Goal: Task Accomplishment & Management: Use online tool/utility

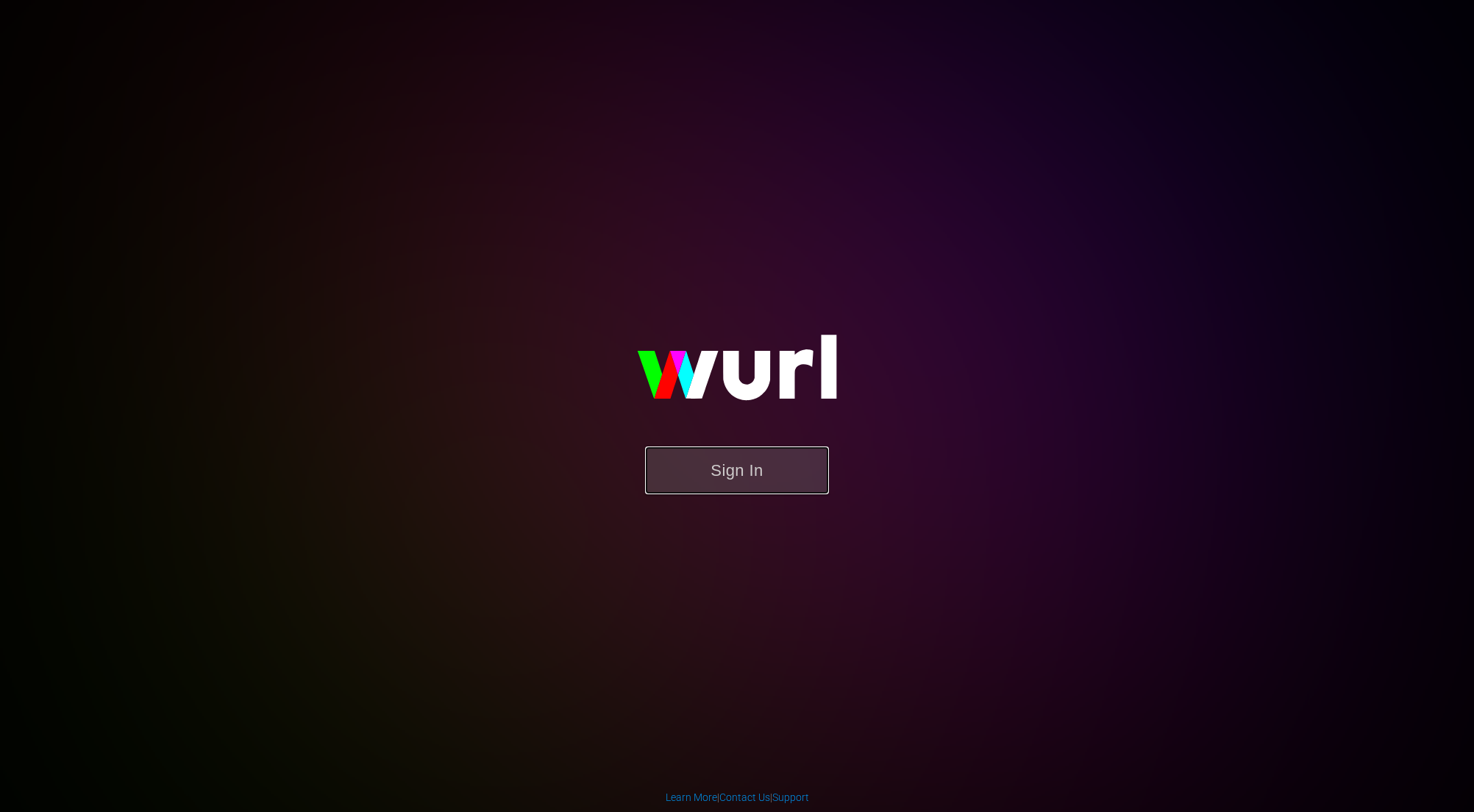
click at [735, 479] on button "Sign In" at bounding box center [737, 470] width 184 height 48
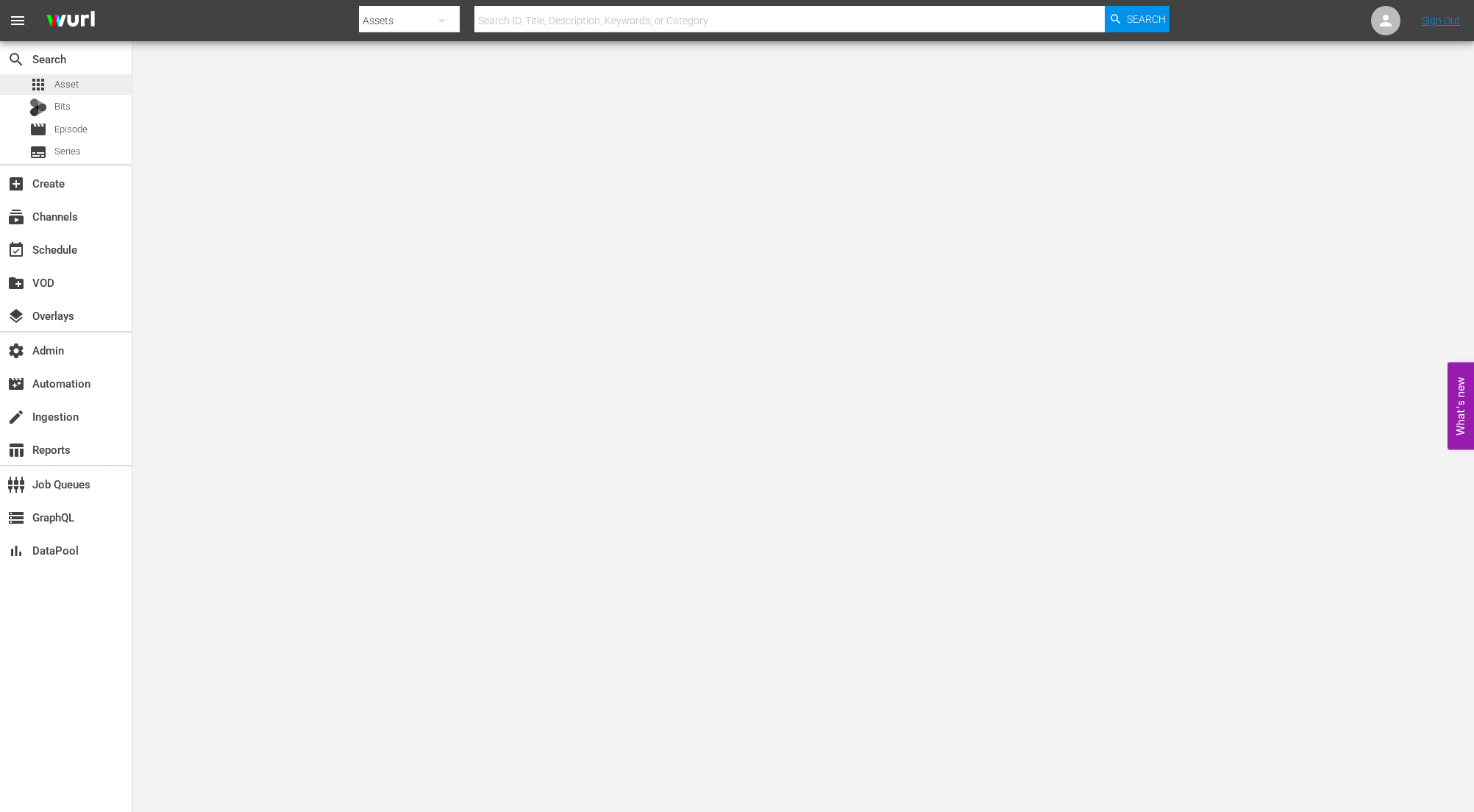
click at [65, 80] on span "Asset" at bounding box center [66, 85] width 25 height 15
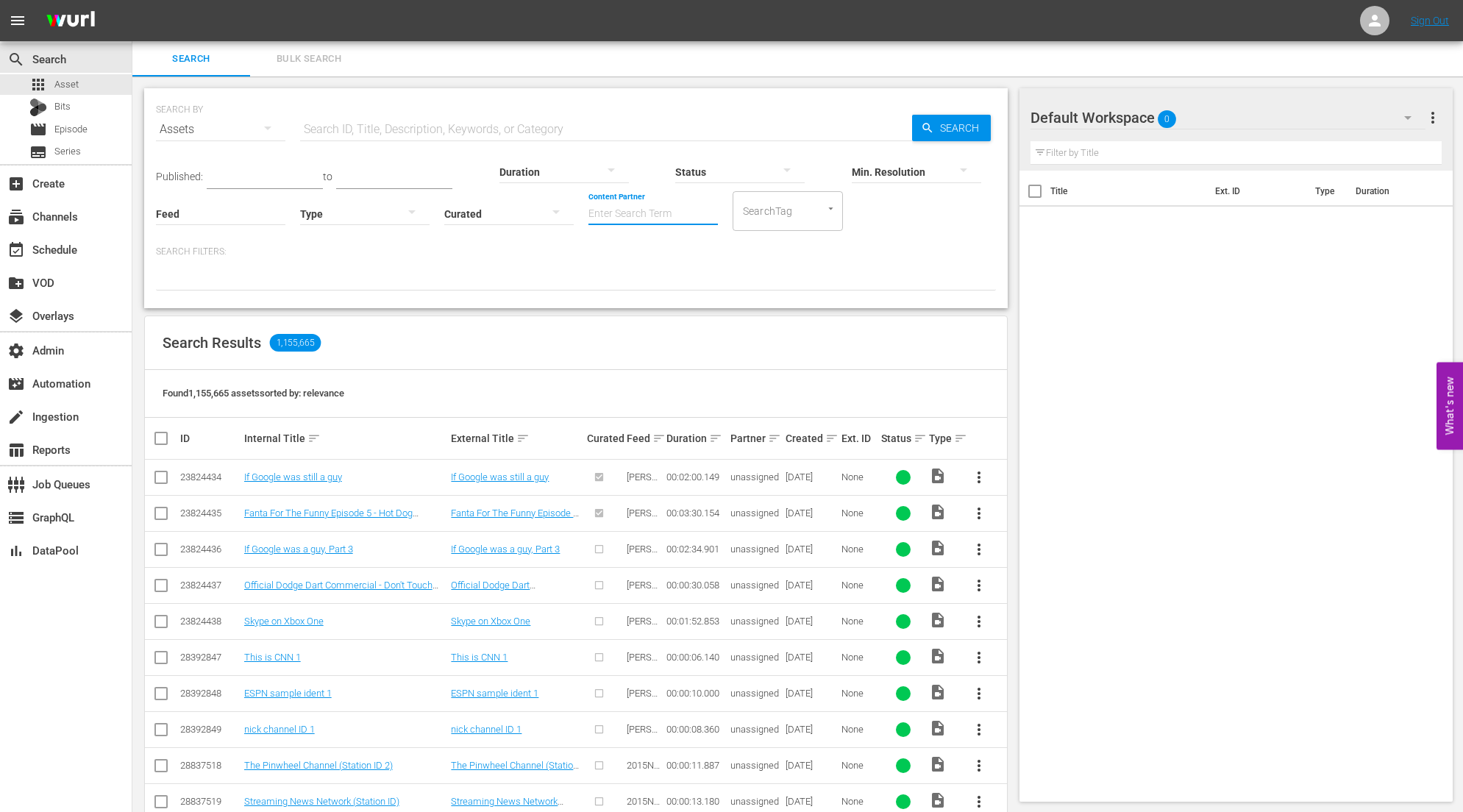
click at [648, 220] on input "Content Partner" at bounding box center [653, 214] width 130 height 53
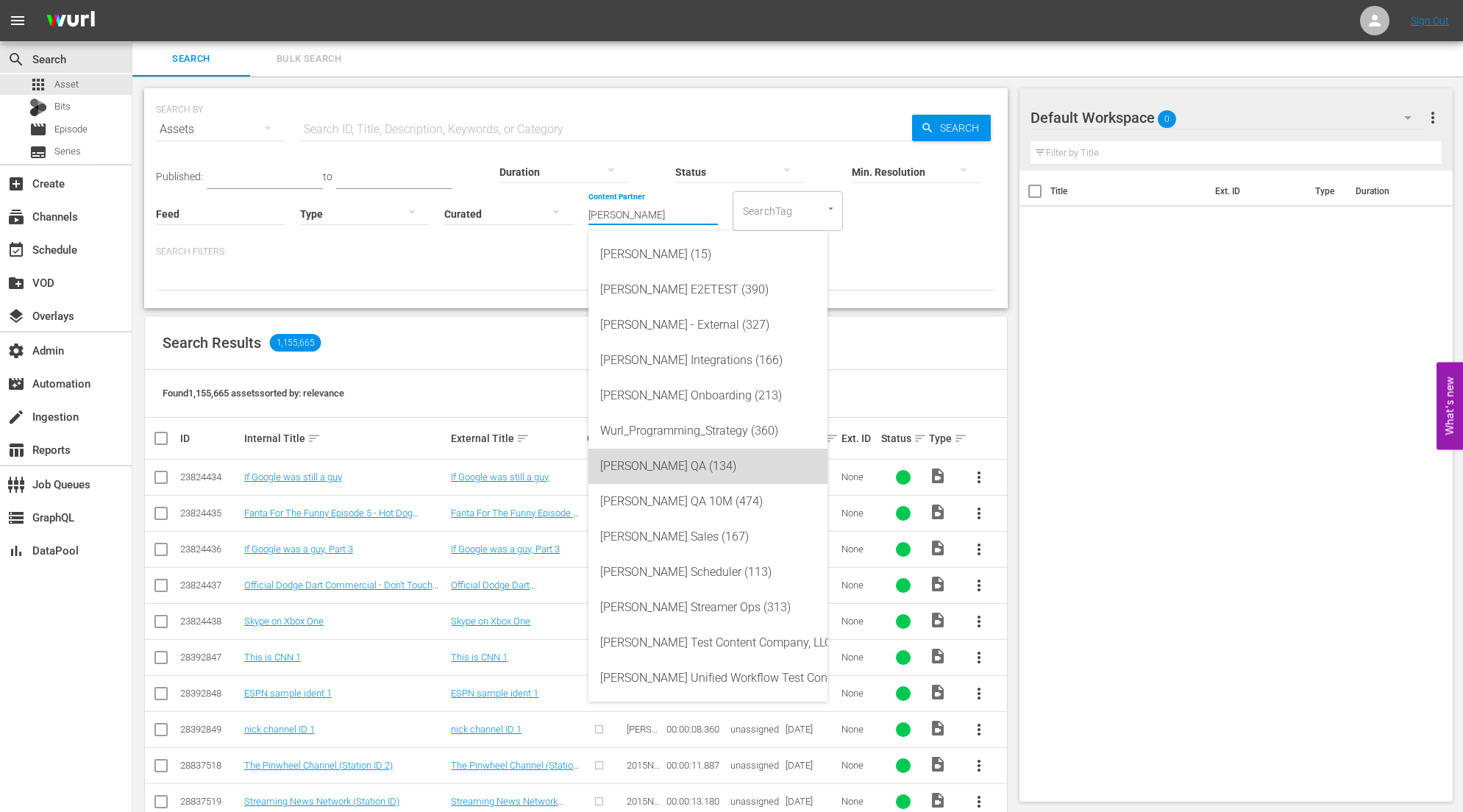
click at [710, 464] on div "[PERSON_NAME] QA (134)" at bounding box center [708, 466] width 216 height 35
type input "[PERSON_NAME] QA (134)"
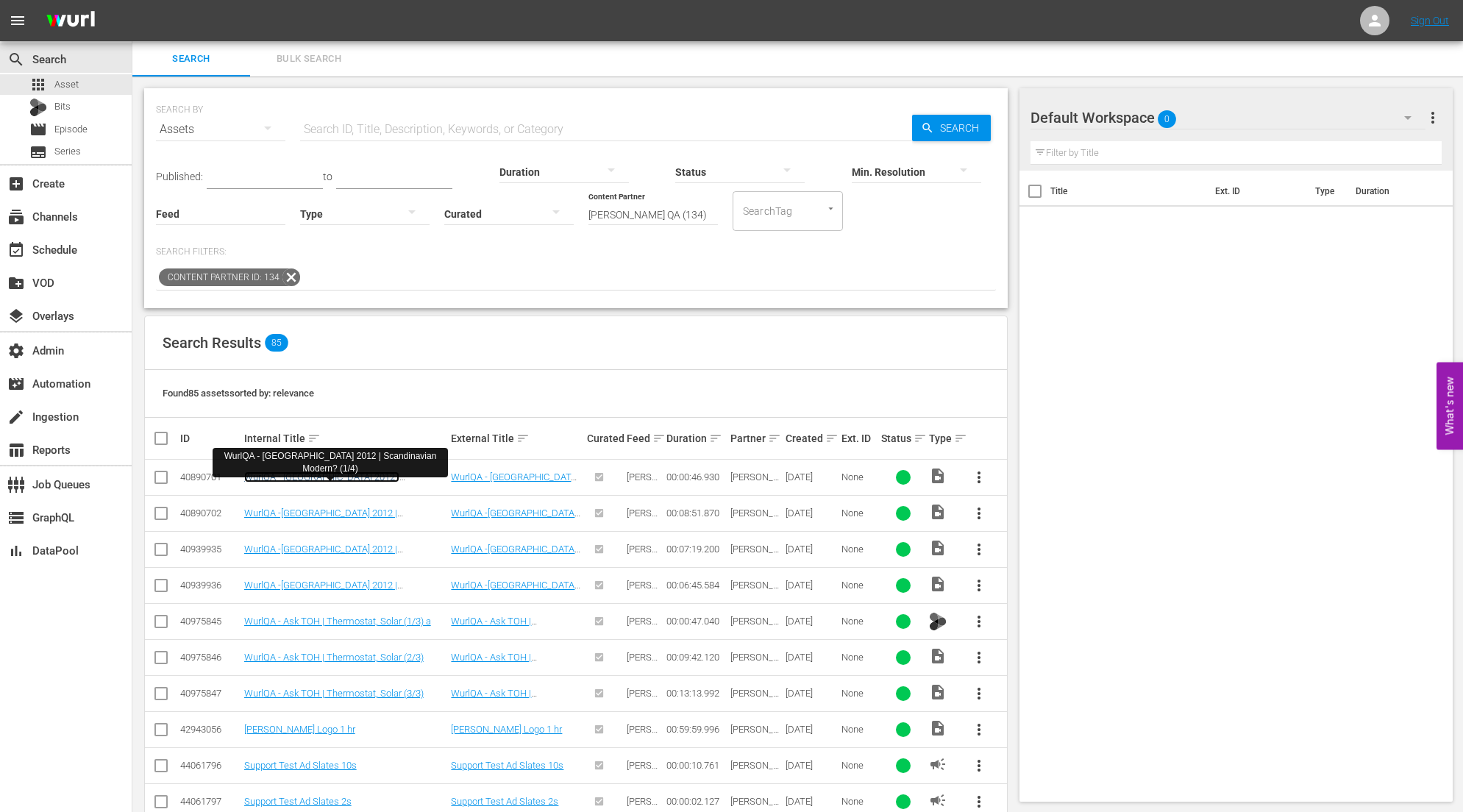
click at [384, 477] on link "WurlQA - [GEOGRAPHIC_DATA] 2012 | Scandinavian Modern? (1/4)" at bounding box center [322, 482] width 155 height 22
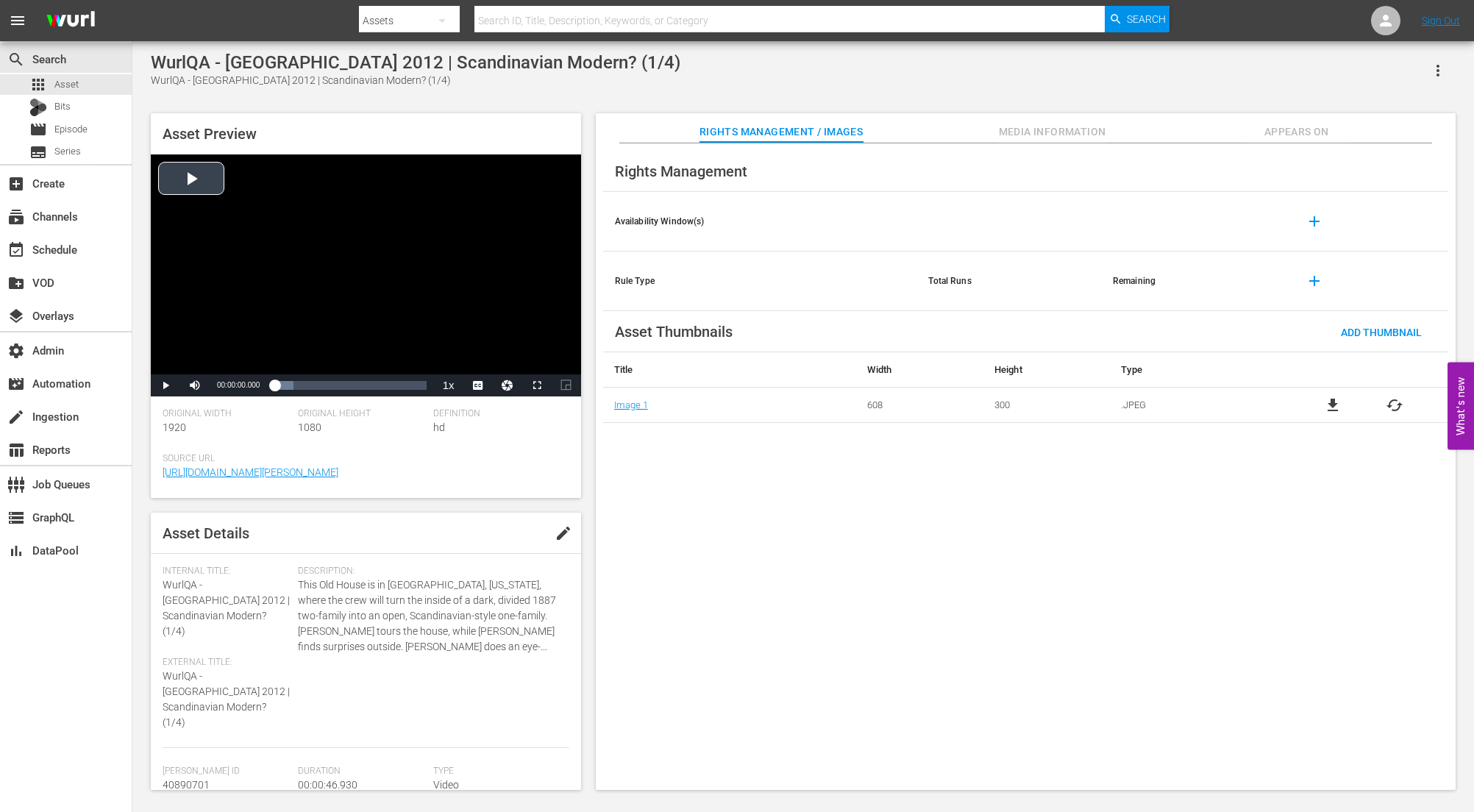
click at [203, 182] on div "Video Player" at bounding box center [366, 263] width 430 height 220
click at [776, 575] on div "Rights Management Availability Window(s) add Rule Type Total Runs Remaining add…" at bounding box center [1025, 467] width 860 height 648
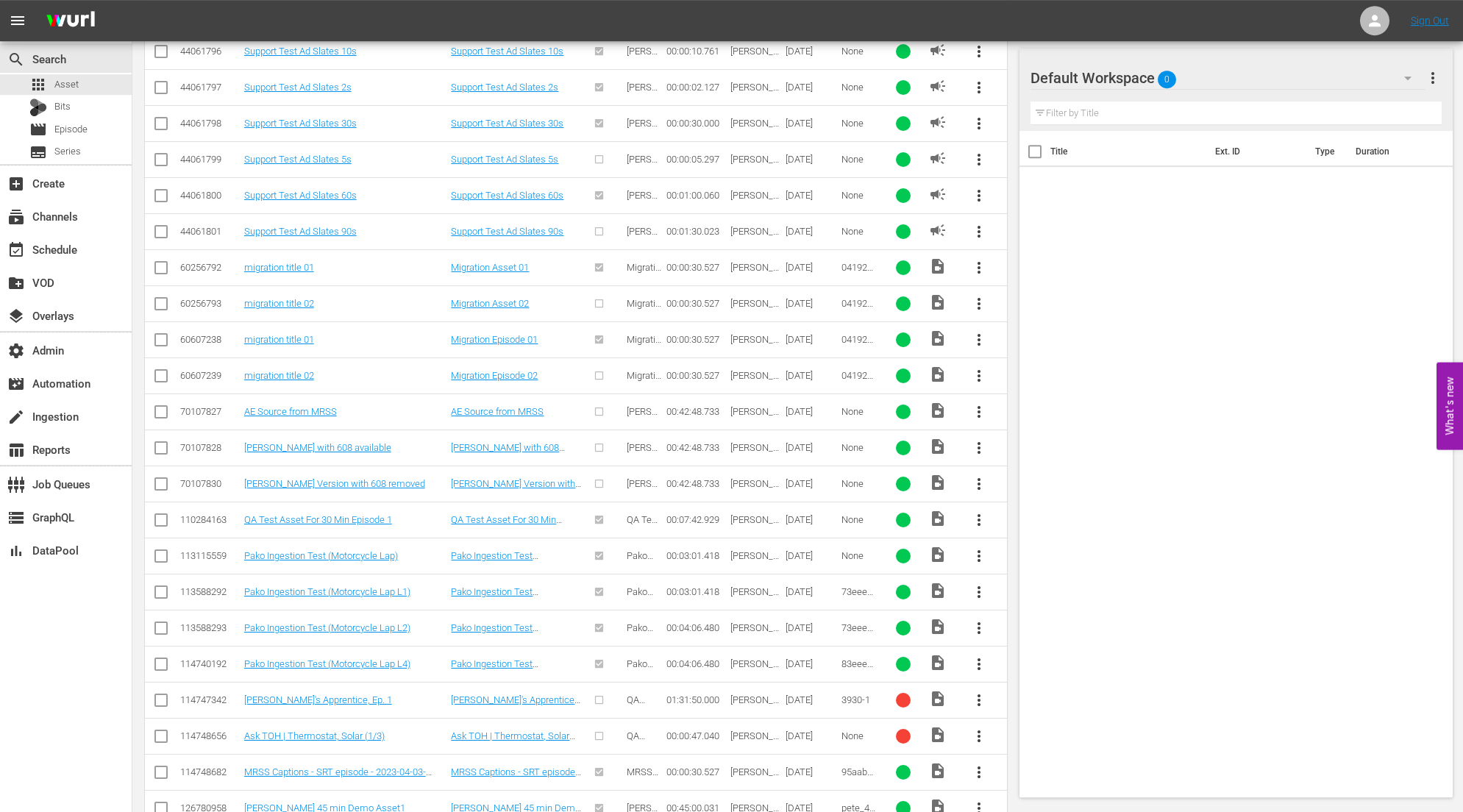
scroll to position [725, 0]
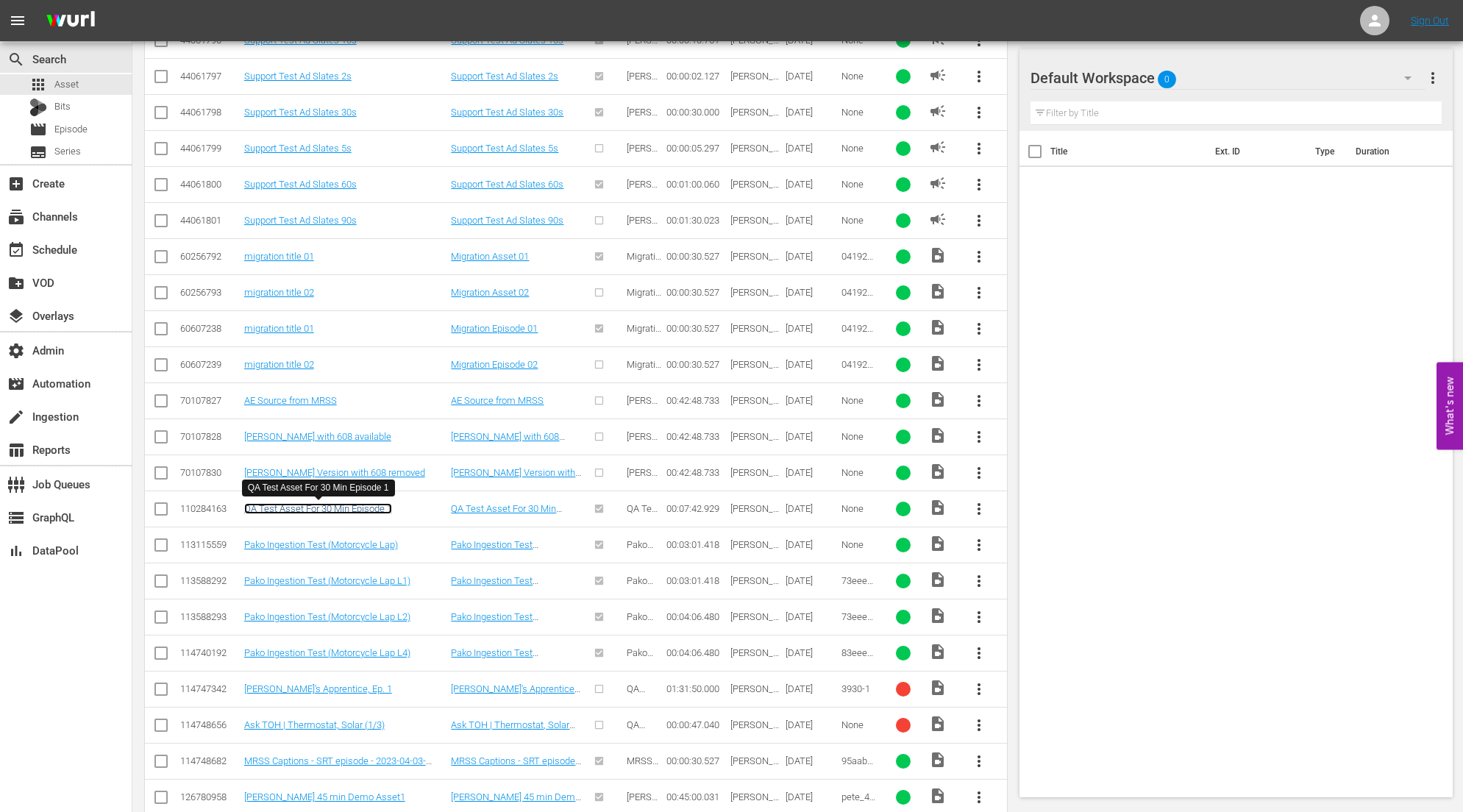
click at [354, 513] on link "QA Test Asset For 30 Min Episode 1" at bounding box center [318, 508] width 148 height 11
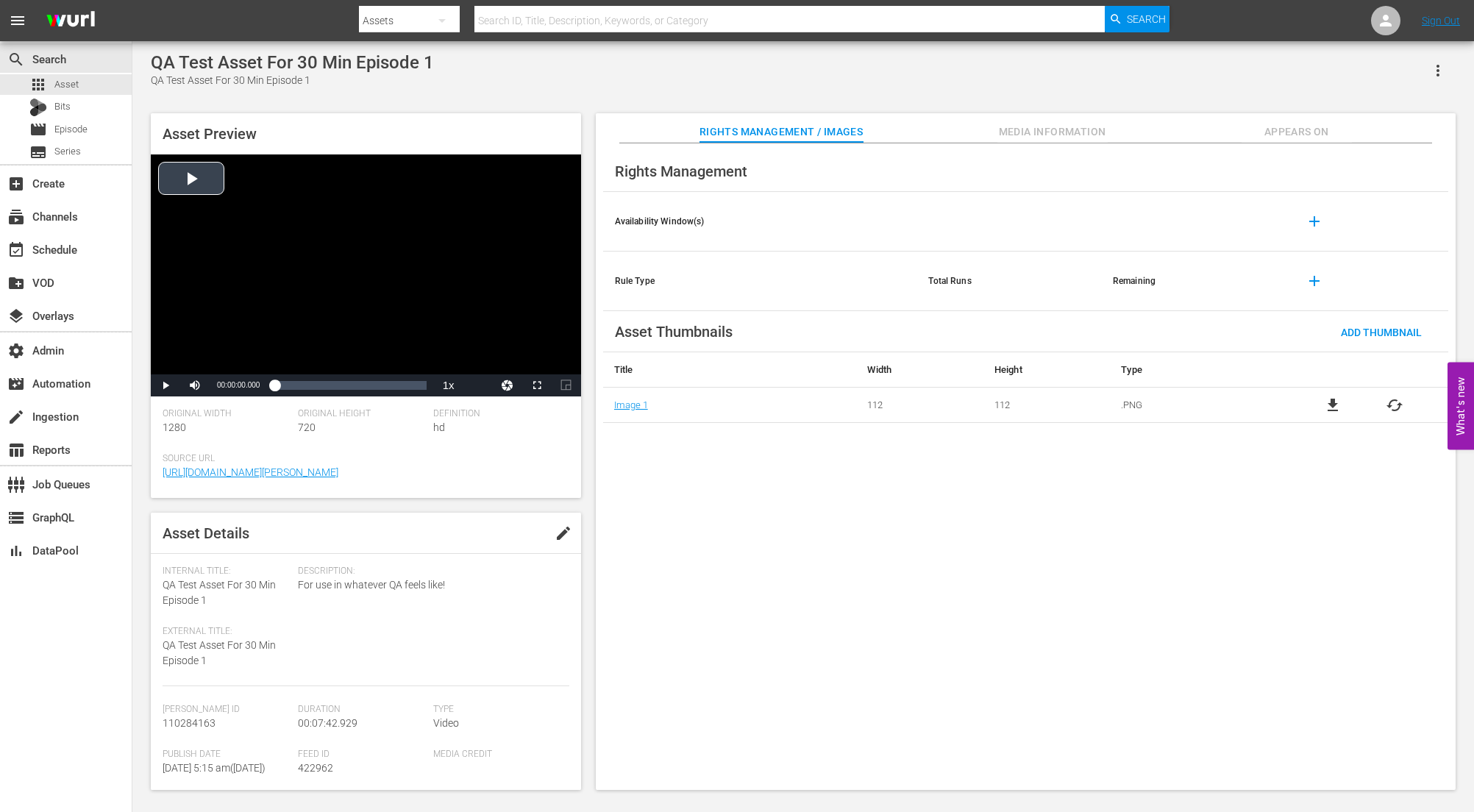
click at [339, 284] on div "Video Player" at bounding box center [366, 263] width 430 height 220
click at [340, 288] on div "Video Player" at bounding box center [366, 263] width 430 height 220
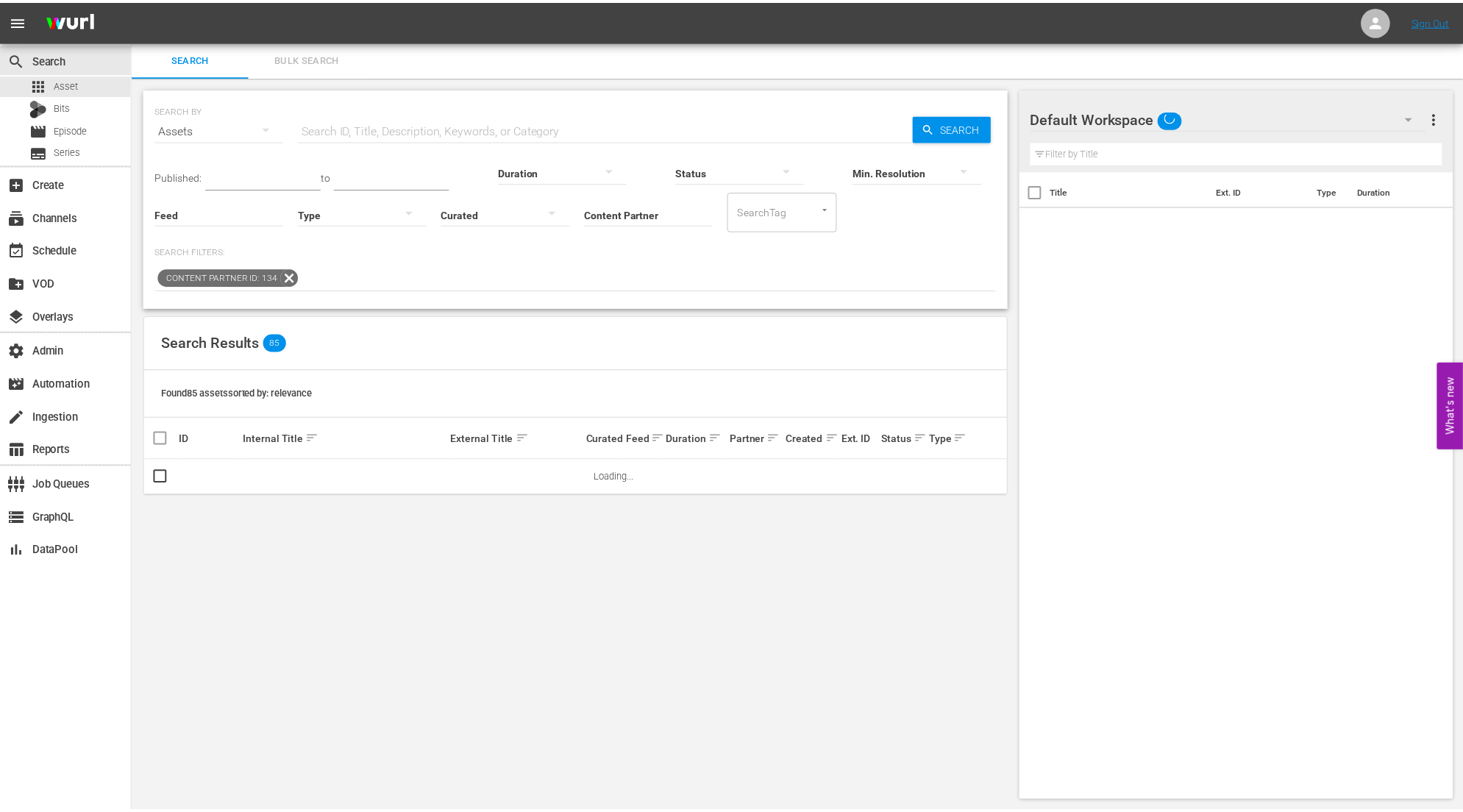
scroll to position [1, 0]
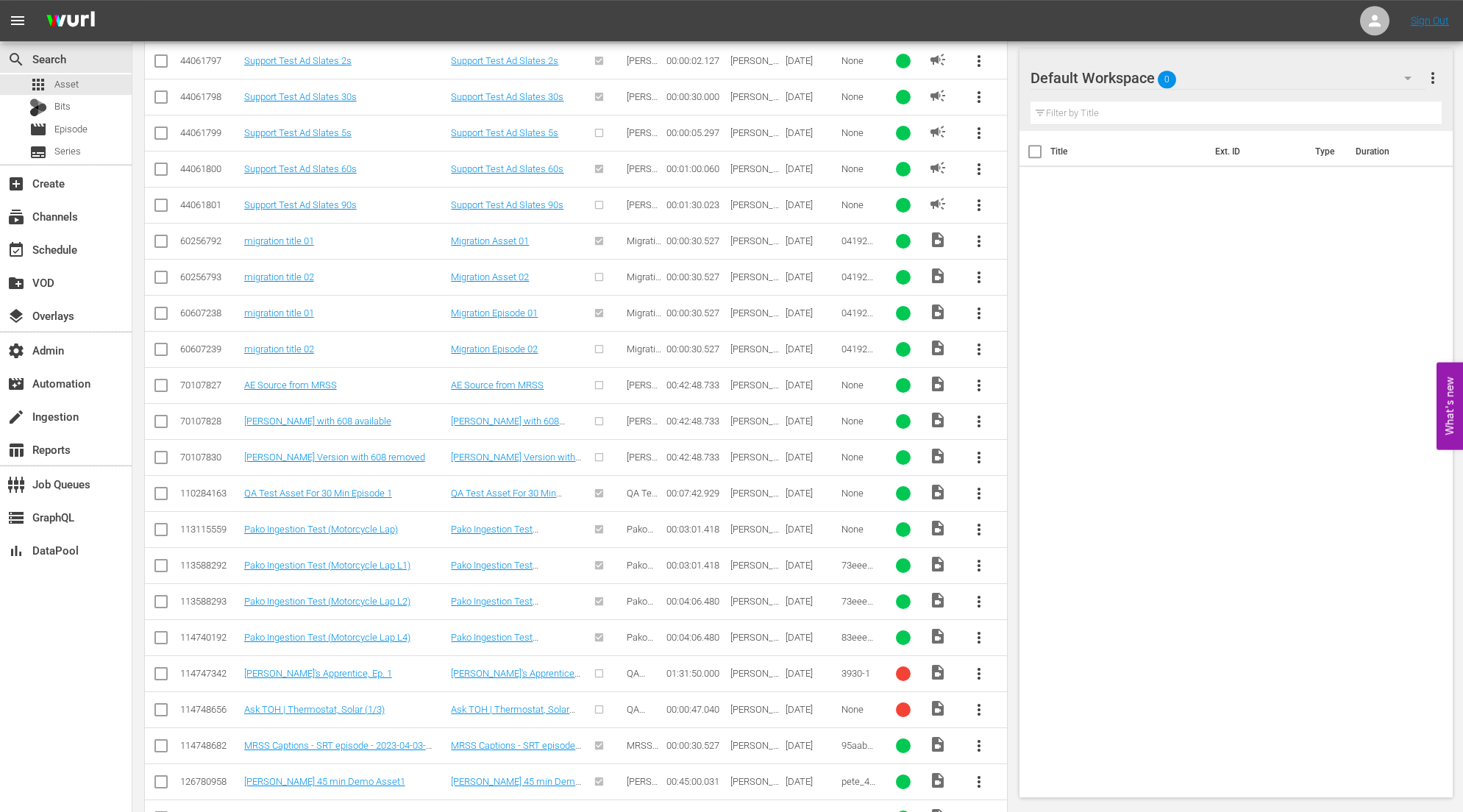
scroll to position [741, 0]
click at [345, 457] on link "[PERSON_NAME] Version with 608 removed" at bounding box center [334, 456] width 181 height 11
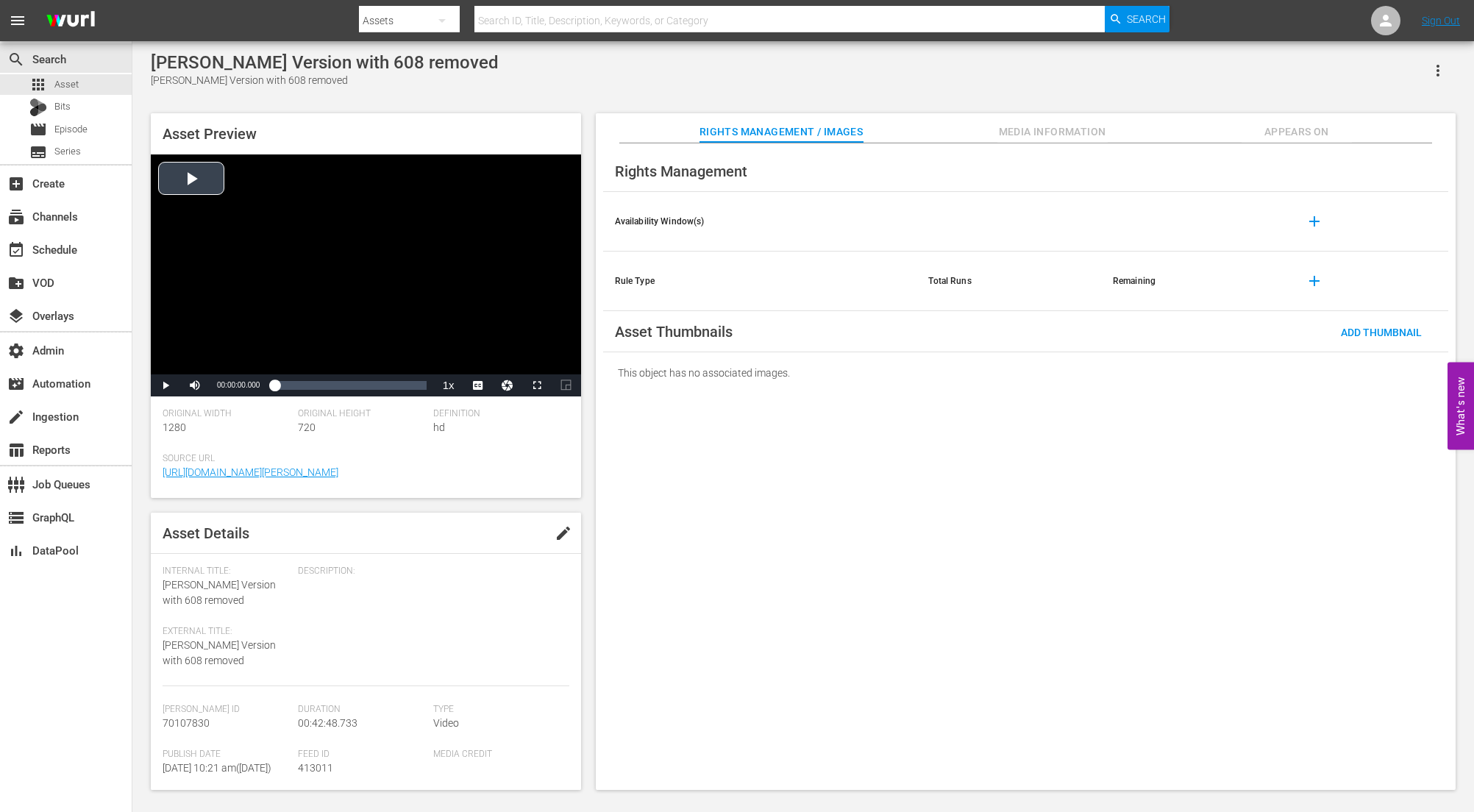
click at [364, 254] on div "Video Player" at bounding box center [366, 263] width 430 height 220
drag, startPoint x: 299, startPoint y: 388, endPoint x: 331, endPoint y: 382, distance: 32.6
click at [331, 382] on div "Loaded : 1.40% 00:13:42.992 00:00:02.961" at bounding box center [351, 386] width 152 height 15
click at [778, 537] on div "Rights Management Availability Window(s) add Rule Type Total Runs Remaining add…" at bounding box center [1025, 467] width 860 height 648
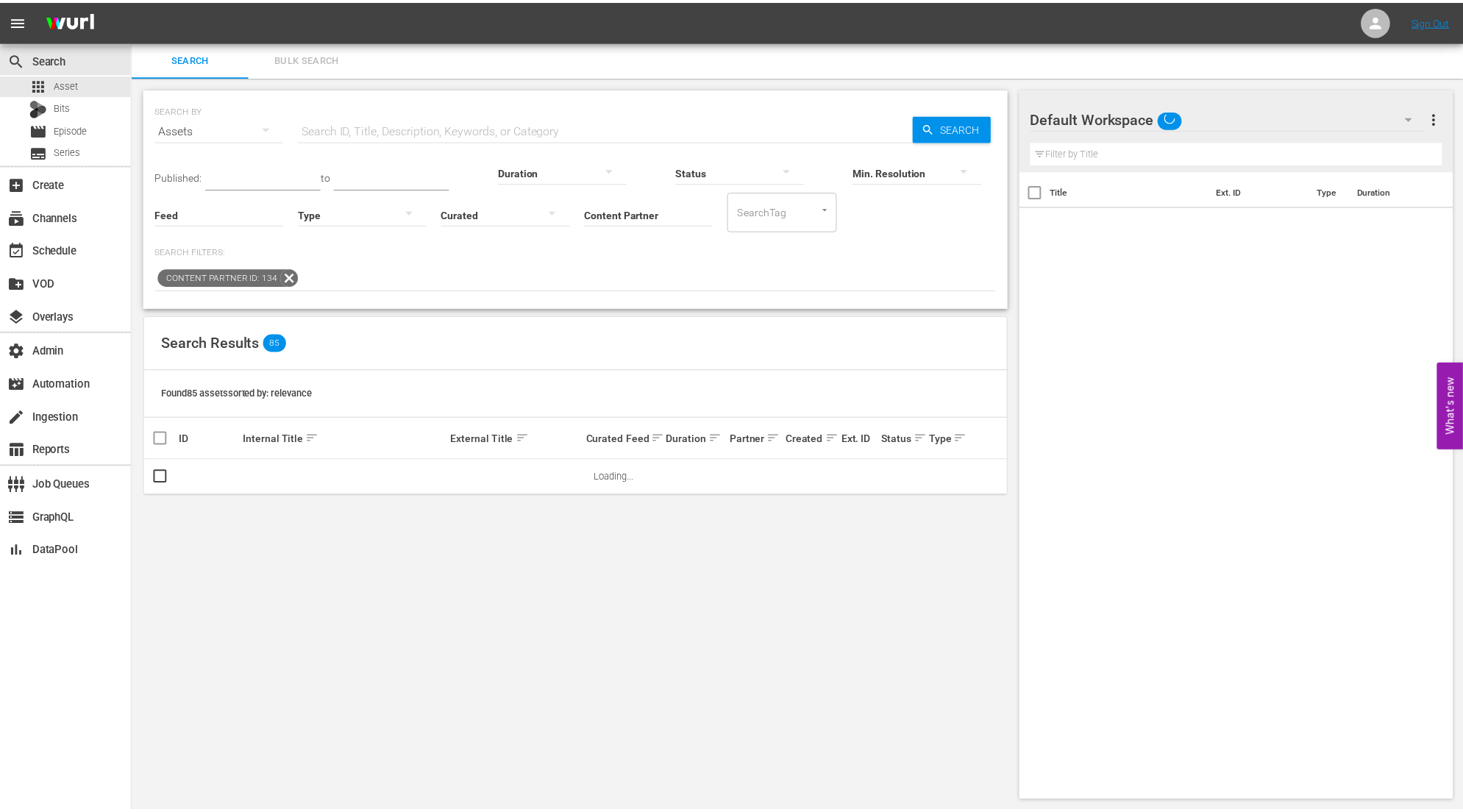
scroll to position [1, 0]
